Goal: Information Seeking & Learning: Check status

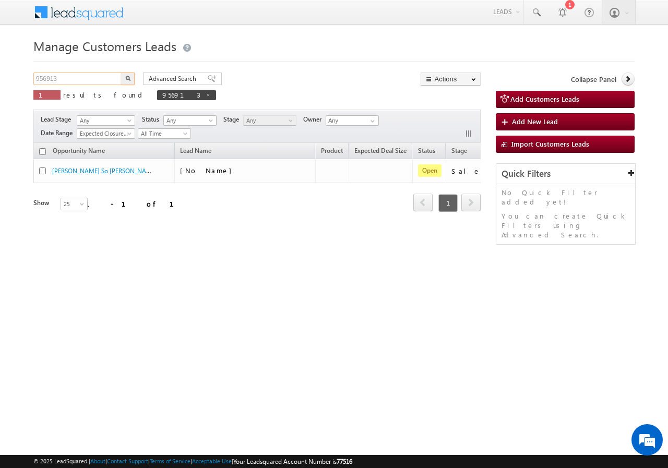
click at [83, 83] on input "956913" at bounding box center [77, 79] width 89 height 13
paste input "61422"
type input "961422"
click at [126, 79] on img "button" at bounding box center [127, 78] width 5 height 5
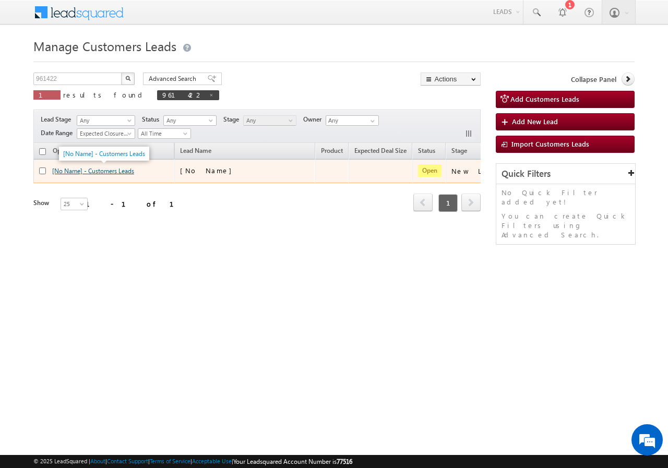
click at [101, 171] on link "[No Name] - Customers Leads" at bounding box center [93, 171] width 82 height 8
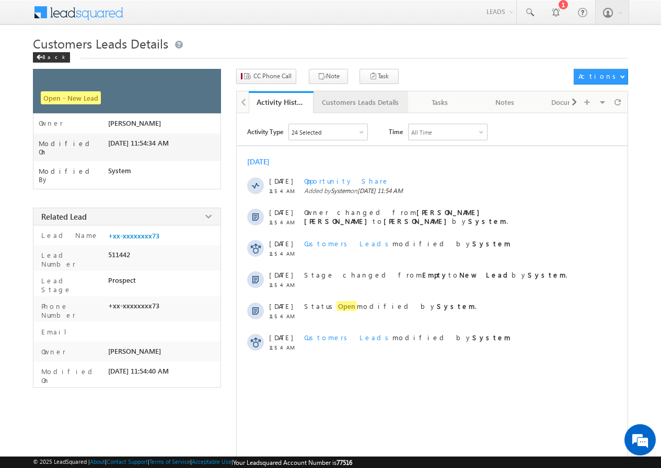
click at [343, 101] on div "Customers Leads Details" at bounding box center [360, 102] width 77 height 13
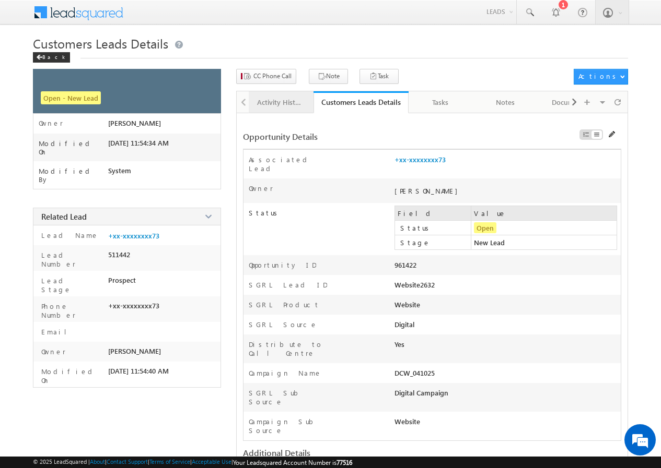
click at [273, 99] on div "Activity History" at bounding box center [280, 102] width 47 height 13
